Goal: Ask a question

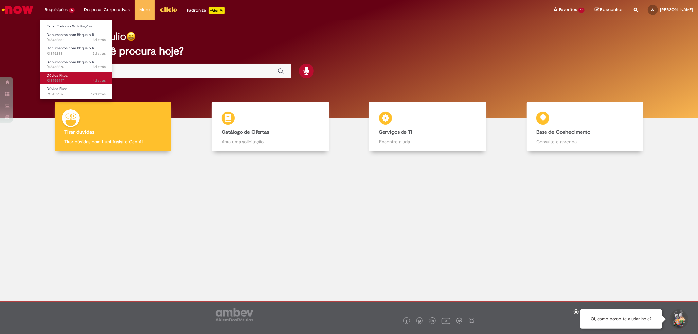
click at [62, 77] on span "Dúvida Fiscal" at bounding box center [58, 75] width 22 height 5
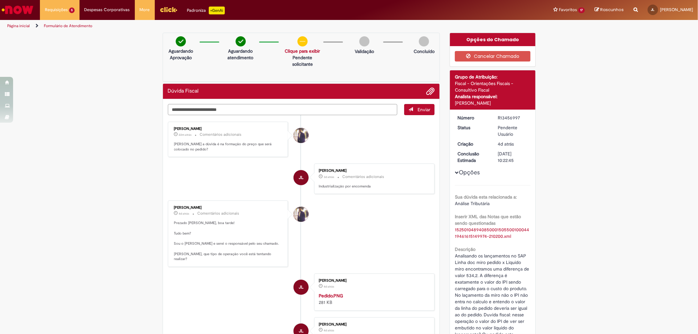
click at [244, 107] on textarea "Digite sua mensagem aqui..." at bounding box center [283, 109] width 230 height 11
click at [228, 109] on textarea "Digite sua mensagem aqui..." at bounding box center [283, 109] width 230 height 11
type textarea "**********"
click at [416, 112] on button "Enviar" at bounding box center [419, 109] width 30 height 11
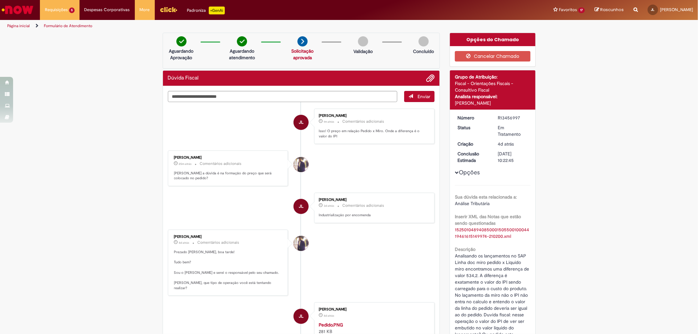
click at [351, 160] on li "[PERSON_NAME] 25m atrás 25 minutos atrás Comentários adicionais [PERSON_NAME] a…" at bounding box center [301, 168] width 267 height 36
click at [574, 136] on div "Verificar Código de Barras Aguardando Aprovação Aguardando atendimento Solicita…" at bounding box center [349, 273] width 698 height 480
click at [66, 38] on span "3d atrás 3 dias atrás R13462557" at bounding box center [76, 39] width 59 height 5
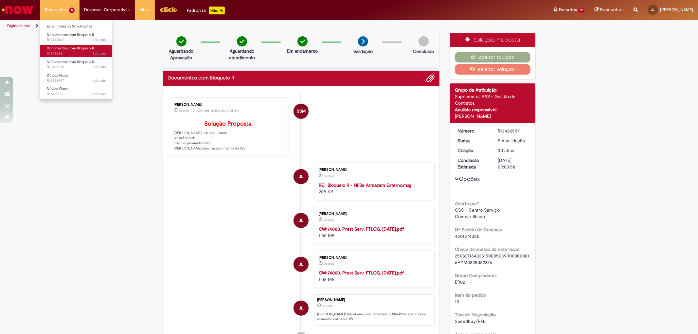
click at [60, 50] on span "Documentos com Bloqueio R" at bounding box center [70, 48] width 47 height 5
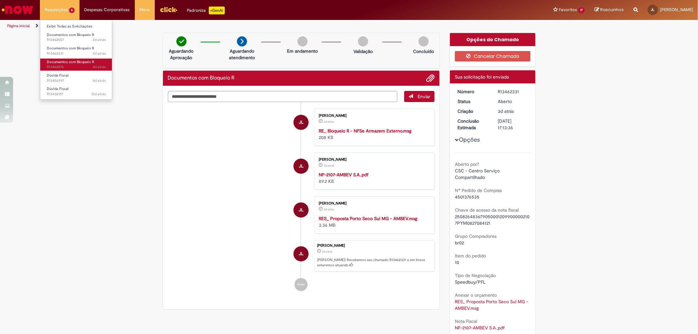
click at [62, 61] on span "Documentos com Bloqueio R" at bounding box center [70, 62] width 47 height 5
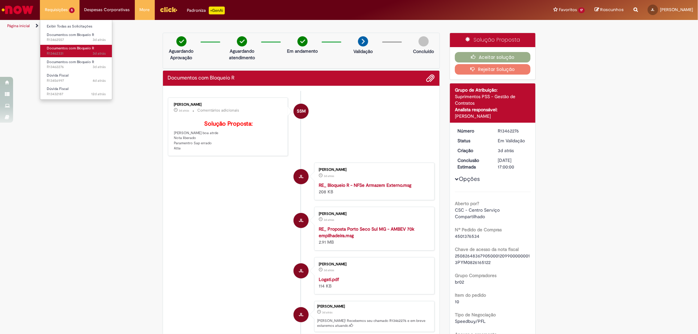
click at [70, 50] on span "Documentos com Bloqueio R" at bounding box center [70, 48] width 47 height 5
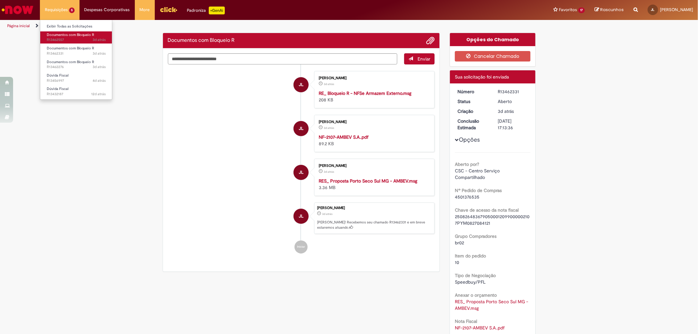
click at [75, 35] on span "Documentos com Bloqueio R" at bounding box center [70, 34] width 47 height 5
